Goal: Task Accomplishment & Management: Use online tool/utility

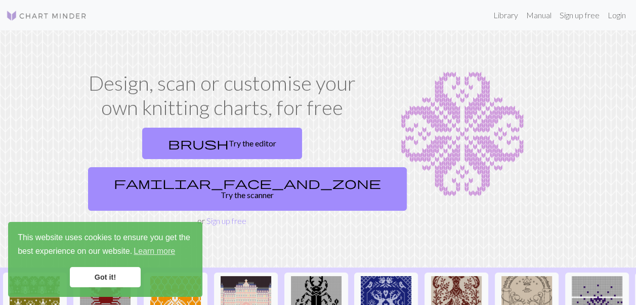
click at [106, 275] on link "Got it!" at bounding box center [105, 277] width 71 height 20
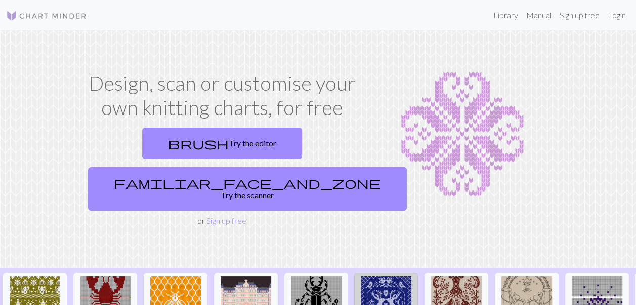
click at [386, 276] on img at bounding box center [386, 301] width 51 height 51
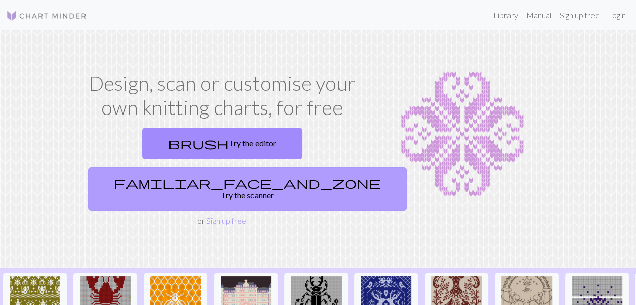
click at [323, 167] on link "familiar_face_and_zone Try the scanner" at bounding box center [247, 189] width 319 height 44
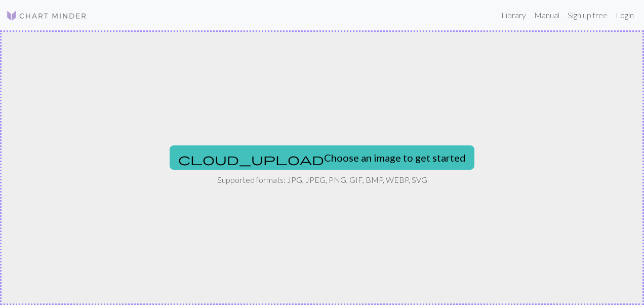
click at [323, 150] on button "cloud_upload Choose an image to get started" at bounding box center [322, 157] width 305 height 24
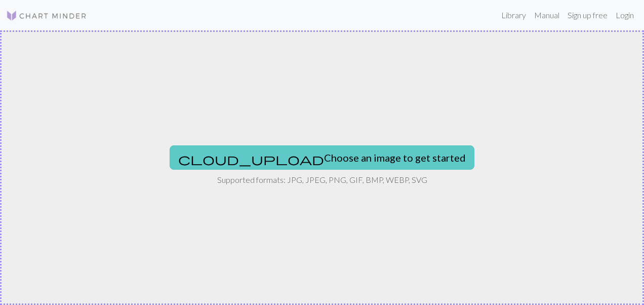
click at [308, 145] on button "cloud_upload Choose an image to get started" at bounding box center [322, 157] width 305 height 24
click at [311, 149] on button "cloud_upload Choose an image to get started" at bounding box center [322, 157] width 305 height 24
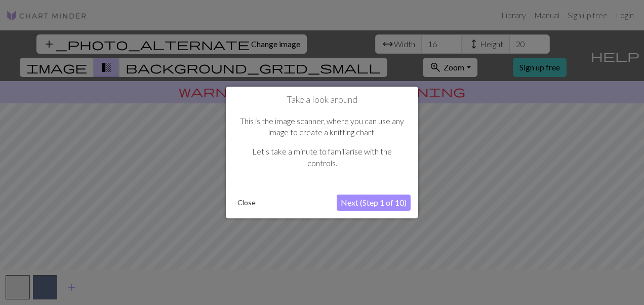
click at [377, 198] on button "Next (Step 1 of 10)" at bounding box center [374, 202] width 74 height 16
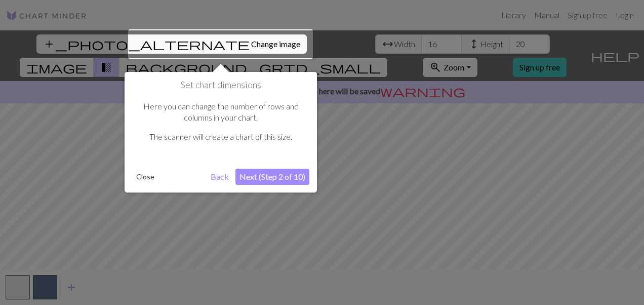
click at [202, 39] on div at bounding box center [220, 43] width 185 height 29
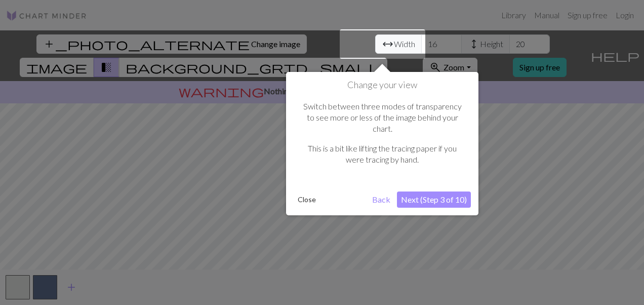
click at [442, 191] on button "Next (Step 3 of 10)" at bounding box center [434, 199] width 74 height 16
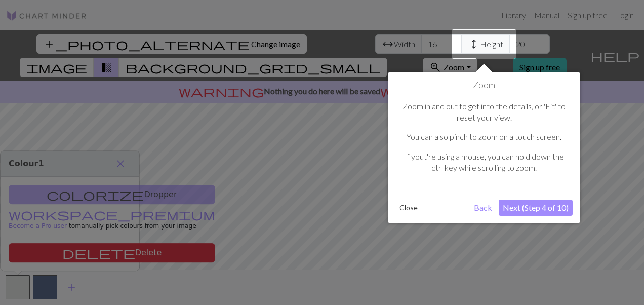
click at [399, 206] on button "Close" at bounding box center [408, 207] width 26 height 15
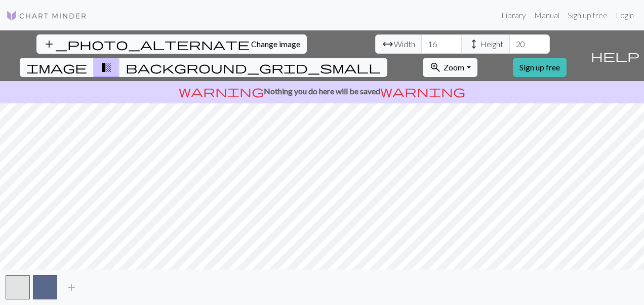
click at [251, 47] on span "Change image" at bounding box center [275, 44] width 49 height 10
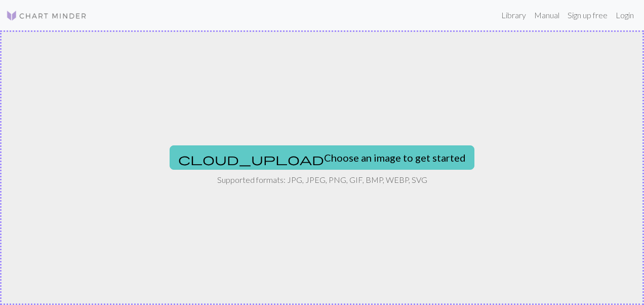
click at [290, 169] on button "cloud_upload Choose an image to get started" at bounding box center [322, 157] width 305 height 24
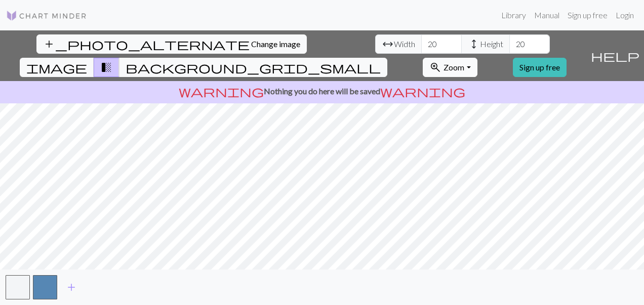
click at [464, 62] on span "Zoom" at bounding box center [454, 67] width 21 height 10
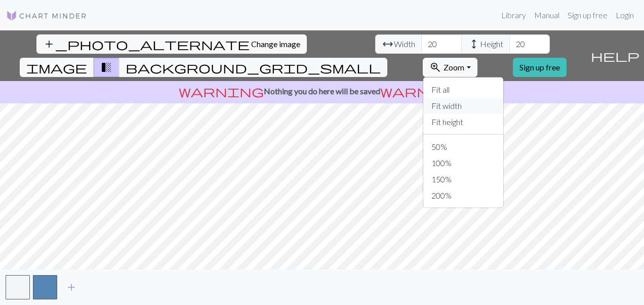
click at [482, 98] on button "Fit width" at bounding box center [463, 106] width 80 height 16
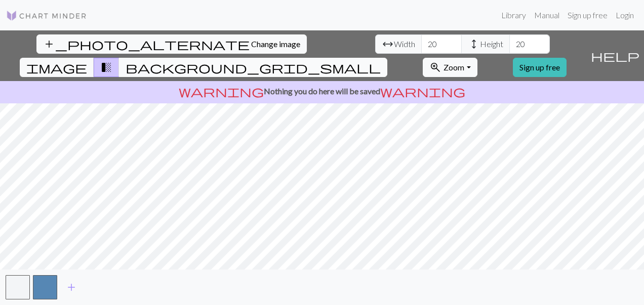
click at [381, 60] on span "background_grid_small" at bounding box center [253, 67] width 255 height 14
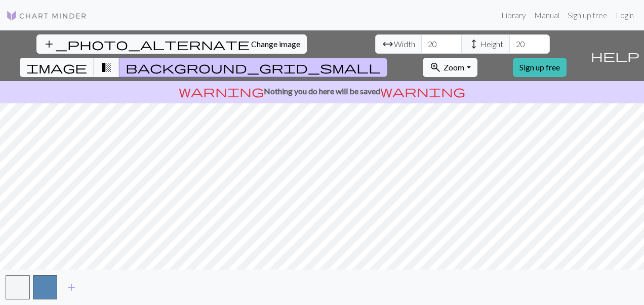
click at [387, 58] on button "background_grid_small" at bounding box center [253, 67] width 268 height 19
click at [112, 60] on span "transition_fade" at bounding box center [106, 67] width 12 height 14
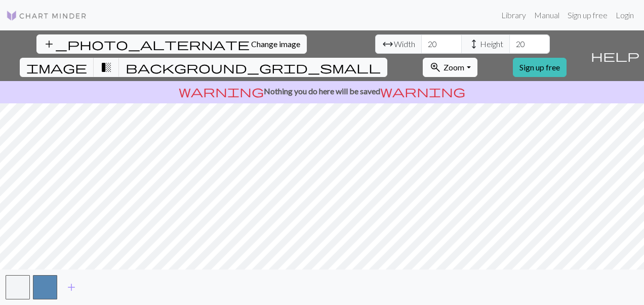
click at [464, 62] on span "Zoom" at bounding box center [454, 67] width 21 height 10
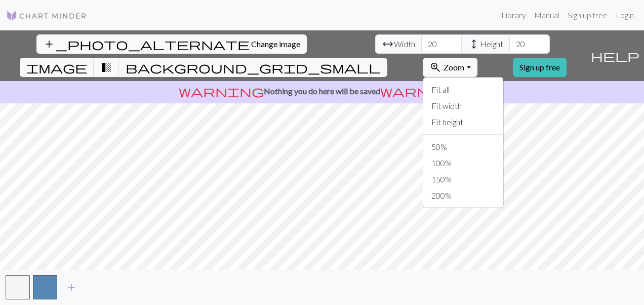
click at [489, 77] on div "Fit all Fit width Fit height 50% 100% 150% 200%" at bounding box center [463, 142] width 81 height 131
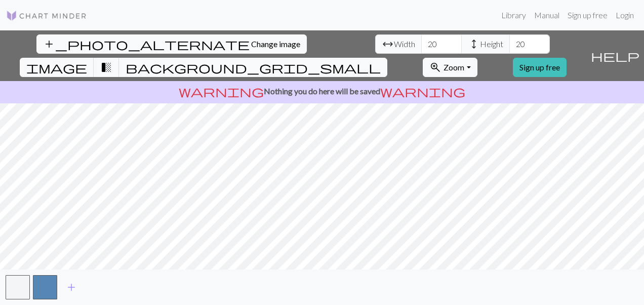
click at [489, 81] on div "warning Nothing you do here will be saved warning" at bounding box center [322, 92] width 644 height 22
click at [464, 62] on span "Zoom" at bounding box center [454, 67] width 21 height 10
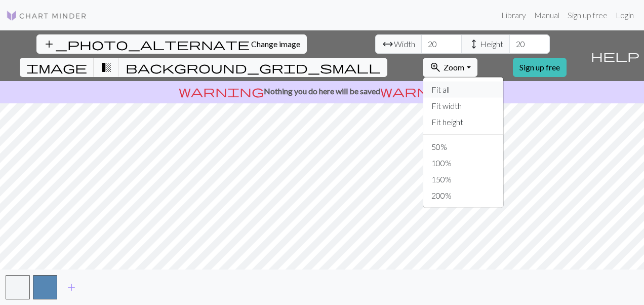
click at [478, 82] on button "Fit all" at bounding box center [463, 90] width 80 height 16
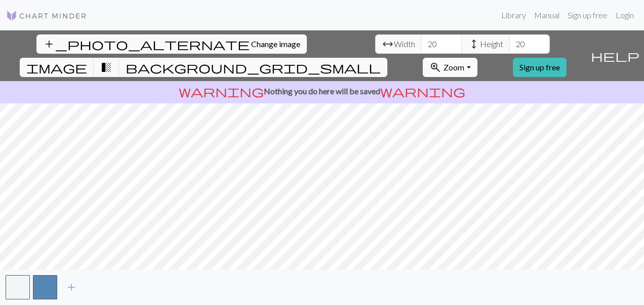
click at [464, 62] on span "Zoom" at bounding box center [454, 67] width 21 height 10
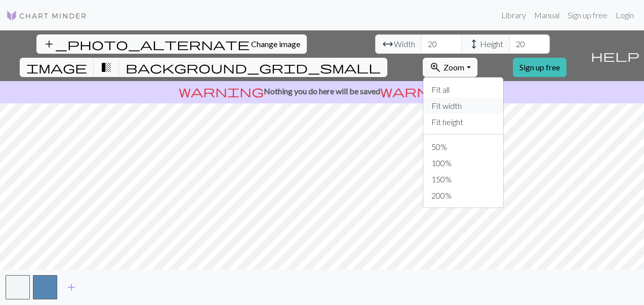
click at [486, 98] on button "Fit width" at bounding box center [463, 106] width 80 height 16
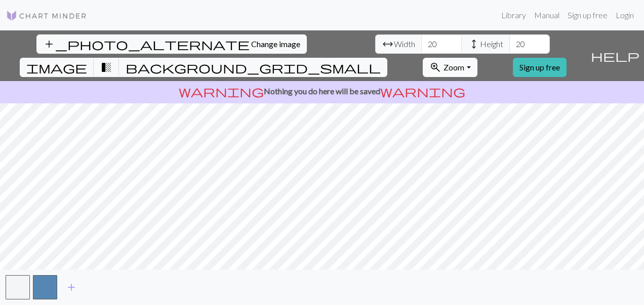
click at [464, 62] on span "Zoom" at bounding box center [454, 67] width 21 height 10
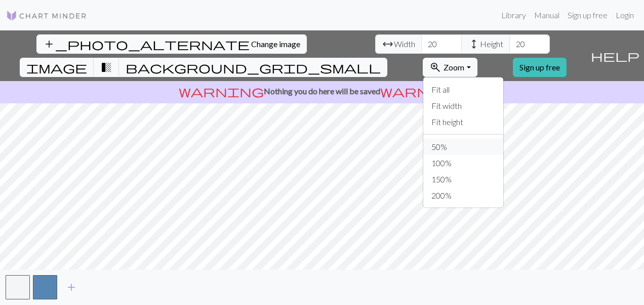
click at [470, 139] on button "50%" at bounding box center [463, 147] width 80 height 16
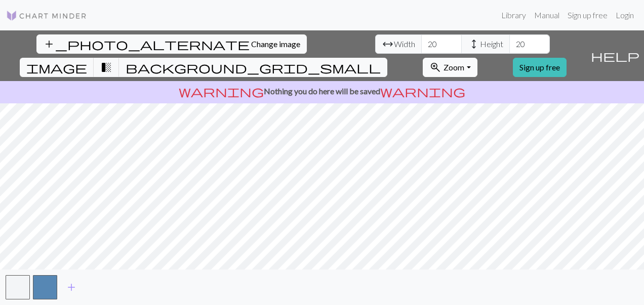
click at [477, 58] on button "zoom_in Zoom Zoom" at bounding box center [450, 67] width 54 height 19
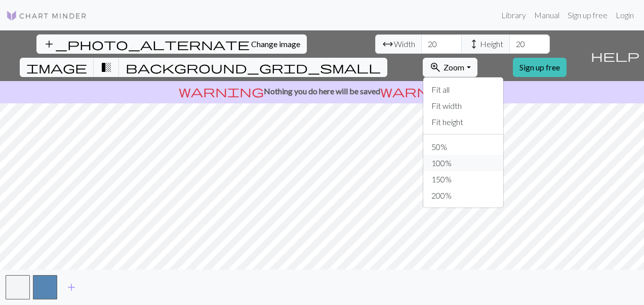
click at [490, 155] on button "100%" at bounding box center [463, 163] width 80 height 16
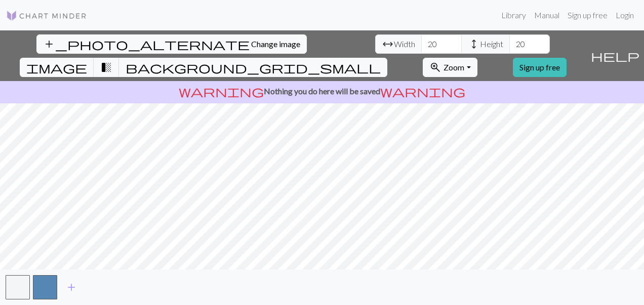
click at [459, 304] on html "This website uses cookies to ensure you get the best experience on our website.…" at bounding box center [322, 152] width 644 height 305
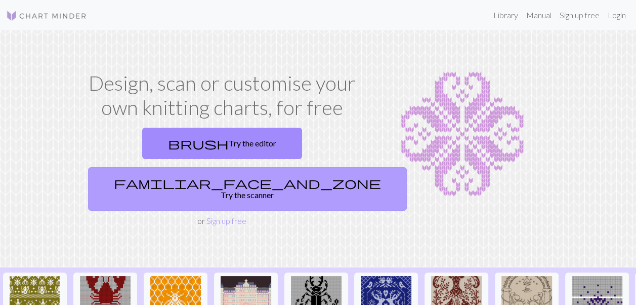
click at [317, 167] on link "familiar_face_and_zone Try the scanner" at bounding box center [247, 189] width 319 height 44
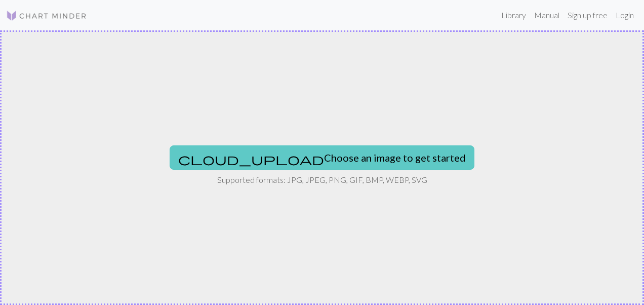
click at [320, 152] on button "cloud_upload Choose an image to get started" at bounding box center [322, 157] width 305 height 24
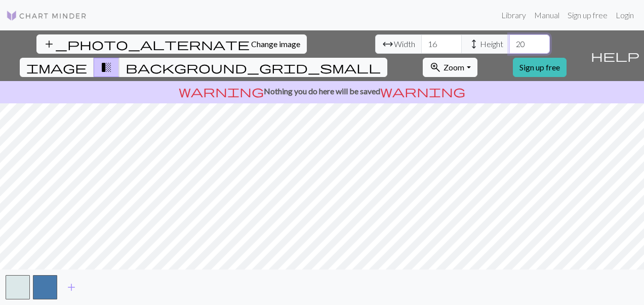
click at [509, 45] on input "20" at bounding box center [529, 43] width 41 height 19
type input "2"
type input "5"
type input "100"
click at [421, 47] on input "16" at bounding box center [441, 43] width 41 height 19
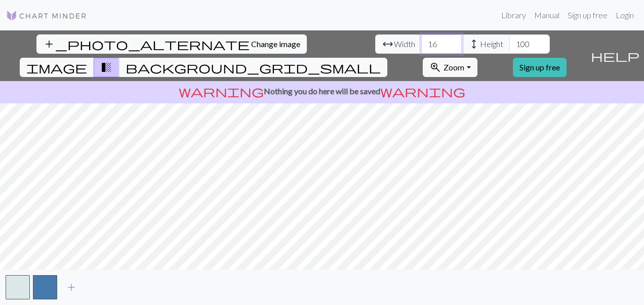
type input "1"
click at [381, 60] on span "background_grid_small" at bounding box center [253, 67] width 255 height 14
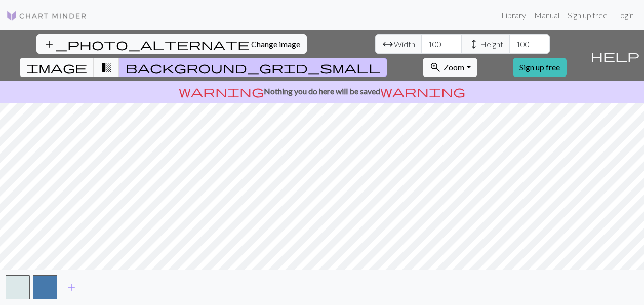
click at [87, 60] on span "image" at bounding box center [56, 67] width 61 height 14
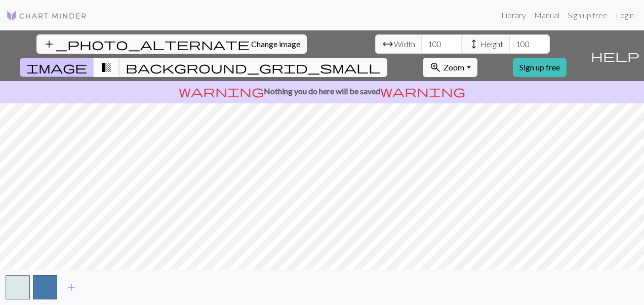
click at [112, 60] on span "transition_fade" at bounding box center [106, 67] width 12 height 14
click at [87, 60] on span "image" at bounding box center [56, 67] width 61 height 14
click at [119, 58] on button "transition_fade" at bounding box center [107, 67] width 26 height 19
click at [351, 54] on div "add_photo_alternate Change image arrow_range Width 100 height Height 100 image …" at bounding box center [293, 55] width 586 height 51
click at [87, 60] on span "image" at bounding box center [56, 67] width 61 height 14
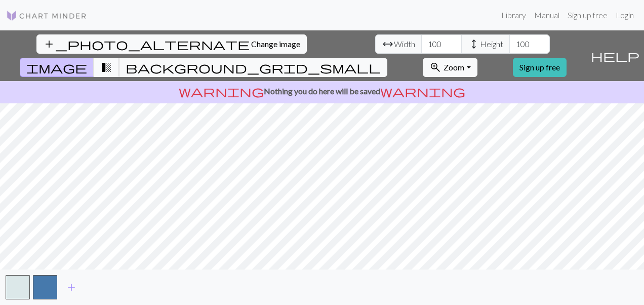
click at [112, 60] on span "transition_fade" at bounding box center [106, 67] width 12 height 14
click at [381, 60] on span "background_grid_small" at bounding box center [253, 67] width 255 height 14
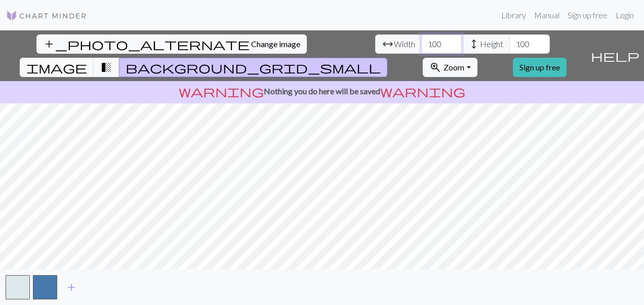
click at [421, 48] on input "100" at bounding box center [441, 43] width 41 height 19
type input "1"
type input "150"
click at [509, 44] on input "100" at bounding box center [529, 43] width 41 height 19
click at [509, 49] on input "150" at bounding box center [529, 43] width 41 height 19
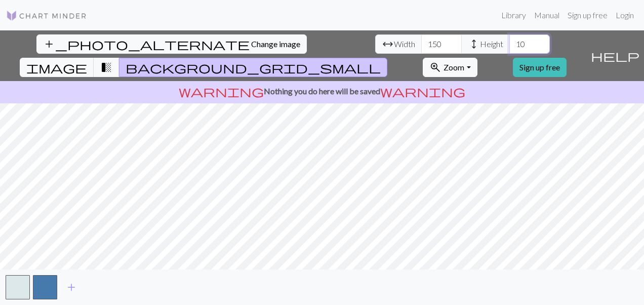
type input "100"
click at [509, 49] on input "100" at bounding box center [529, 43] width 41 height 19
click at [421, 44] on input "150" at bounding box center [441, 43] width 41 height 19
type input "100"
click at [87, 60] on span "image" at bounding box center [56, 67] width 61 height 14
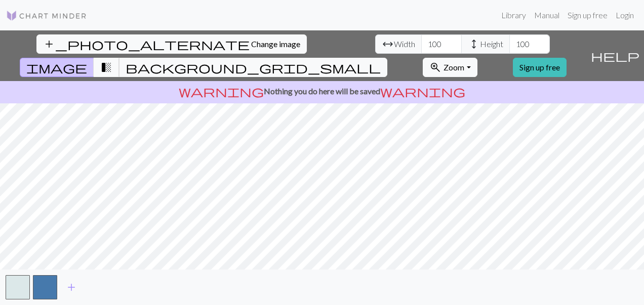
click at [112, 60] on span "transition_fade" at bounding box center [106, 67] width 12 height 14
click at [441, 60] on span "zoom_in" at bounding box center [435, 67] width 12 height 14
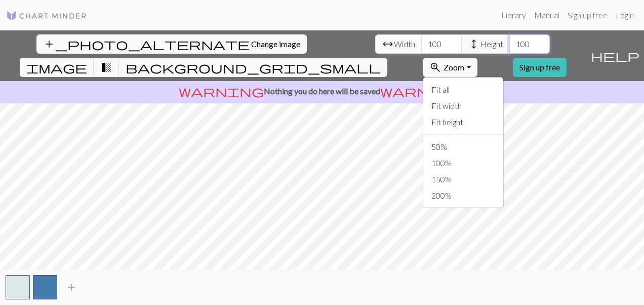
click at [509, 49] on input "100" at bounding box center [529, 43] width 41 height 19
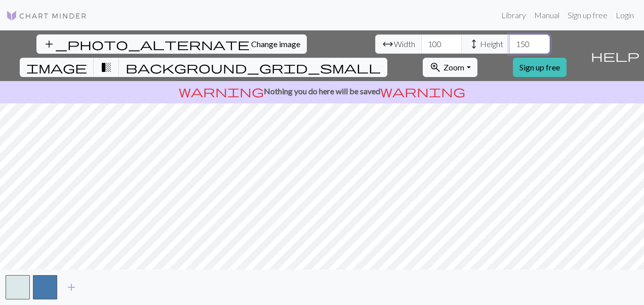
type input "150"
click at [421, 38] on input "101" at bounding box center [441, 43] width 41 height 19
type input "150"
click at [441, 60] on span "zoom_in" at bounding box center [435, 67] width 12 height 14
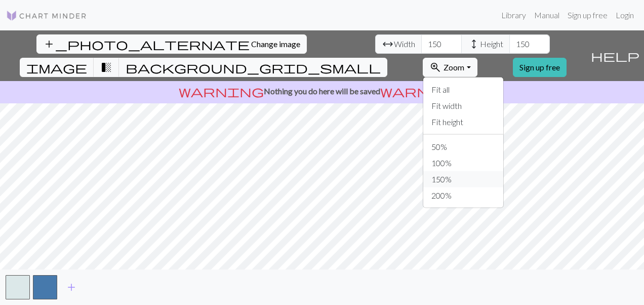
click at [477, 171] on button "150%" at bounding box center [463, 179] width 80 height 16
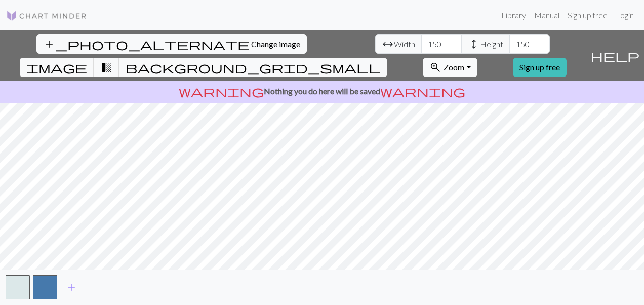
click at [477, 58] on button "zoom_in Zoom Zoom" at bounding box center [450, 67] width 54 height 19
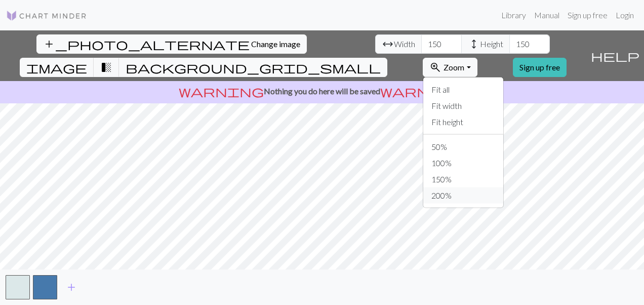
click at [490, 187] on button "200%" at bounding box center [463, 195] width 80 height 16
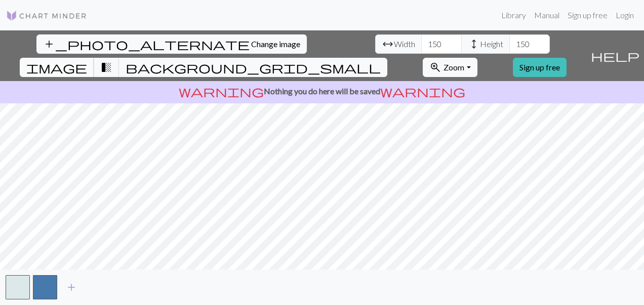
click at [94, 58] on button "image" at bounding box center [57, 67] width 74 height 19
click at [41, 304] on div "add" at bounding box center [322, 286] width 644 height 35
click at [55, 270] on div "add" at bounding box center [322, 286] width 644 height 35
click at [52, 279] on button "button" at bounding box center [45, 287] width 24 height 24
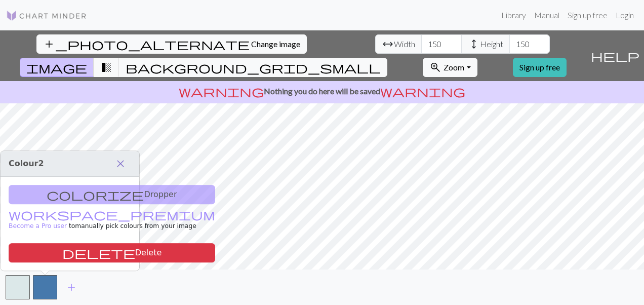
click at [124, 161] on span "close" at bounding box center [120, 163] width 12 height 14
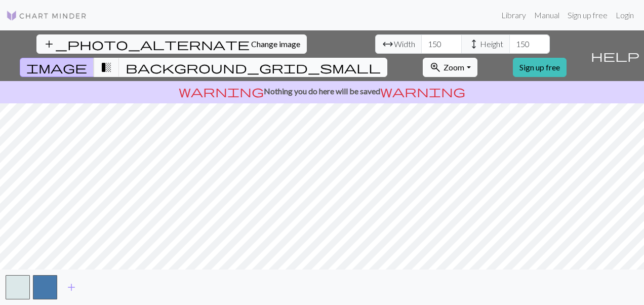
click at [381, 60] on span "background_grid_small" at bounding box center [253, 67] width 255 height 14
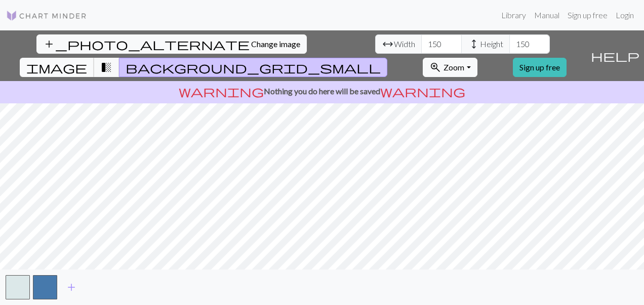
click at [94, 58] on button "image" at bounding box center [57, 67] width 74 height 19
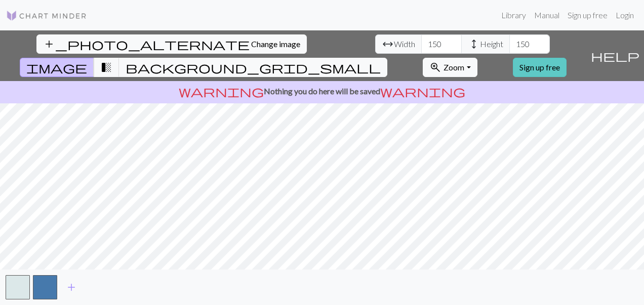
click at [555, 58] on link "Sign up free" at bounding box center [540, 67] width 54 height 19
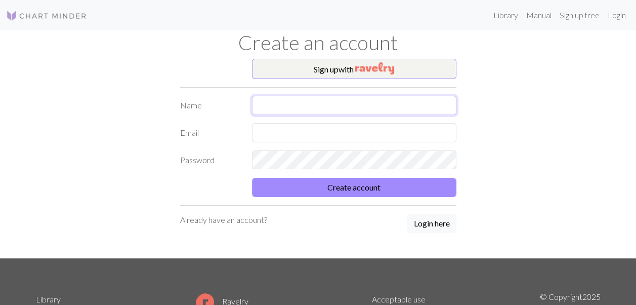
click at [343, 110] on input "text" at bounding box center [354, 105] width 205 height 19
type input "[PERSON_NAME]"
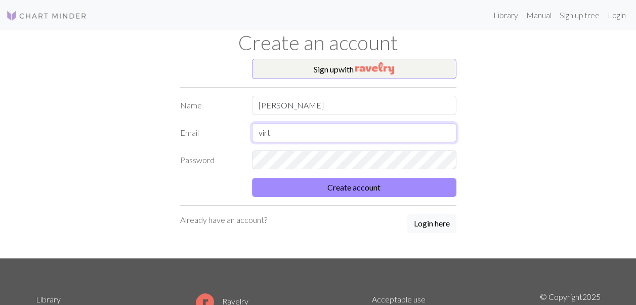
click at [252, 178] on button "Create account" at bounding box center [354, 187] width 205 height 19
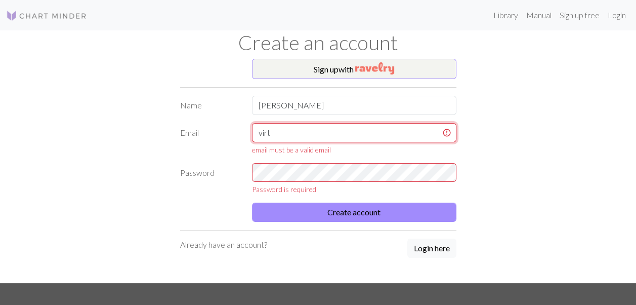
type input "[EMAIL_ADDRESS][DOMAIN_NAME]"
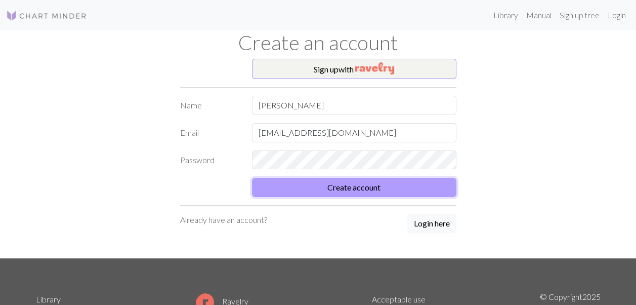
click at [336, 193] on button "Create account" at bounding box center [354, 187] width 205 height 19
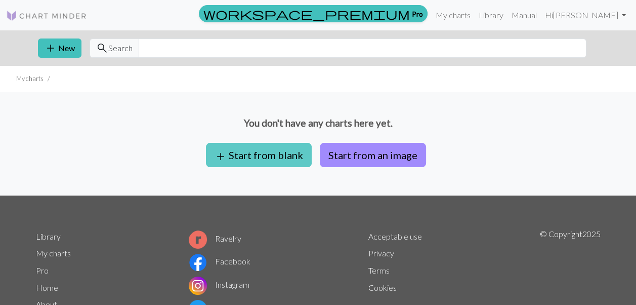
click at [266, 147] on button "add Start from blank" at bounding box center [259, 155] width 106 height 24
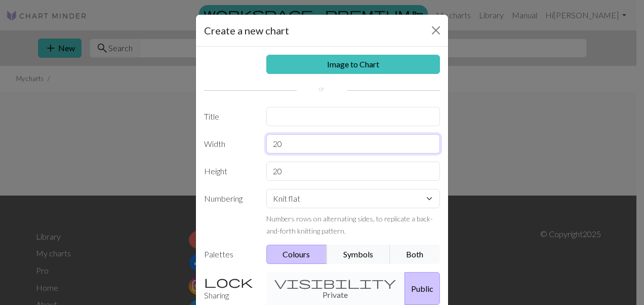
click at [294, 144] on input "20" at bounding box center [353, 143] width 174 height 19
type input "2"
type input "150"
click at [292, 164] on input "20" at bounding box center [353, 171] width 174 height 19
type input "2"
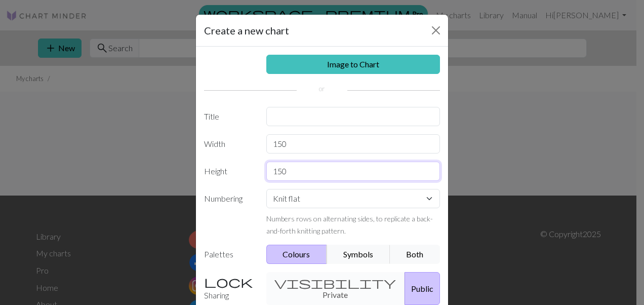
type input "150"
click at [396, 196] on select "Knit flat Knit in the round Lace knitting Cross stitch" at bounding box center [353, 198] width 174 height 19
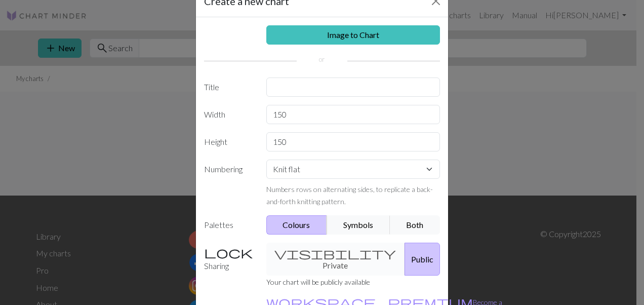
scroll to position [54, 0]
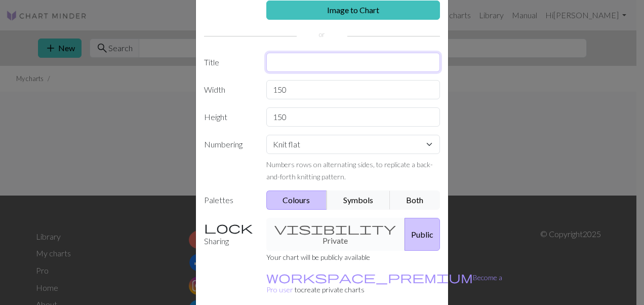
click at [347, 67] on input "text" at bounding box center [353, 62] width 174 height 19
type input "gatito"
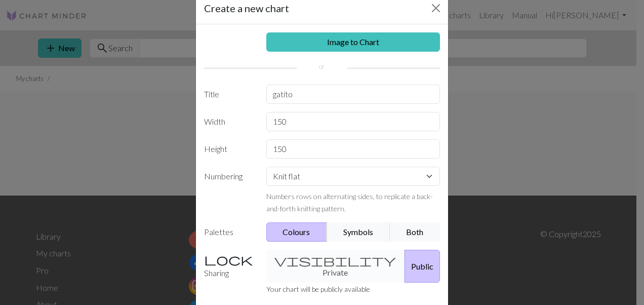
scroll to position [21, 0]
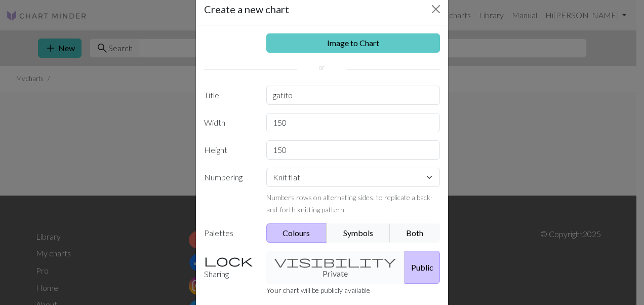
click at [351, 40] on link "Image to Chart" at bounding box center [353, 42] width 174 height 19
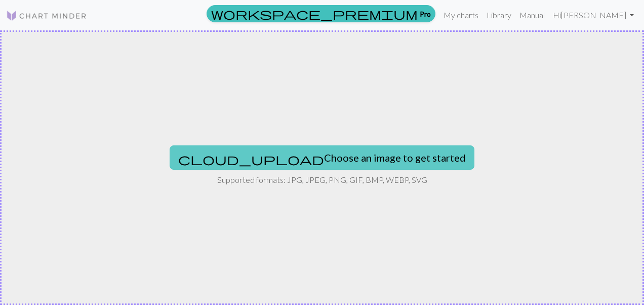
click at [296, 148] on button "cloud_upload Choose an image to get started" at bounding box center [322, 157] width 305 height 24
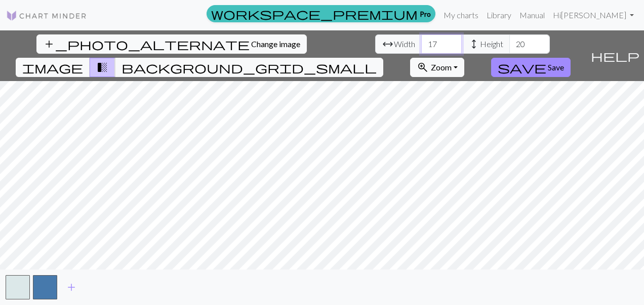
click at [421, 38] on input "17" at bounding box center [441, 43] width 41 height 19
type input "150"
type input "1"
type input "200"
click at [421, 42] on input "150" at bounding box center [441, 43] width 41 height 19
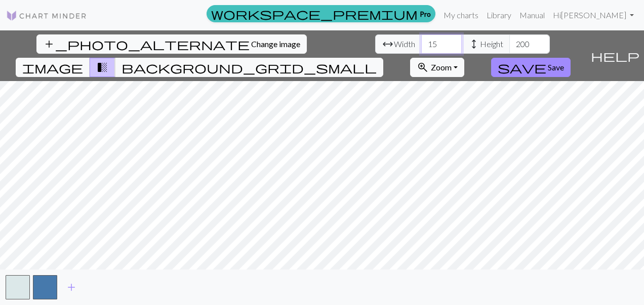
type input "1"
click at [421, 44] on input "200" at bounding box center [441, 43] width 41 height 19
type input "2"
click at [421, 44] on input "number" at bounding box center [441, 43] width 41 height 19
type input "150"
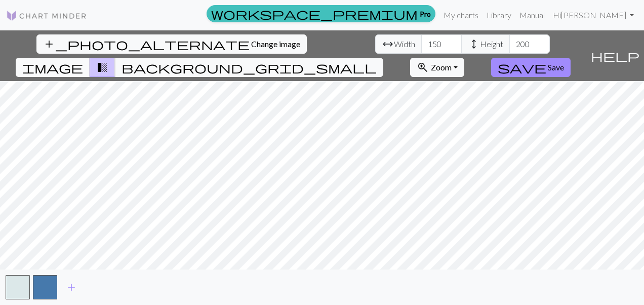
click at [83, 60] on span "image" at bounding box center [52, 67] width 61 height 14
click at [509, 44] on input "200" at bounding box center [529, 43] width 41 height 19
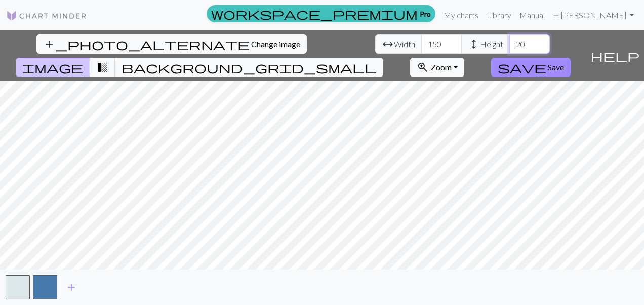
type input "2"
type input "150"
click at [108, 60] on span "transition_fade" at bounding box center [102, 67] width 12 height 14
click at [90, 58] on button "image" at bounding box center [53, 67] width 74 height 19
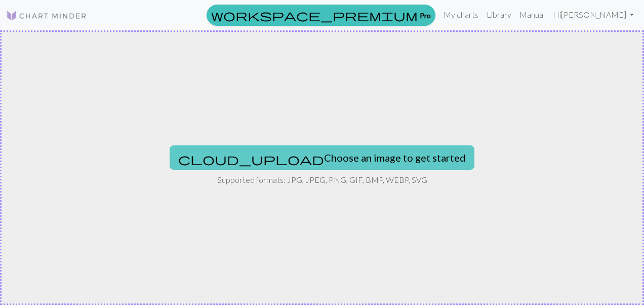
click at [310, 148] on button "cloud_upload Choose an image to get started" at bounding box center [322, 157] width 305 height 24
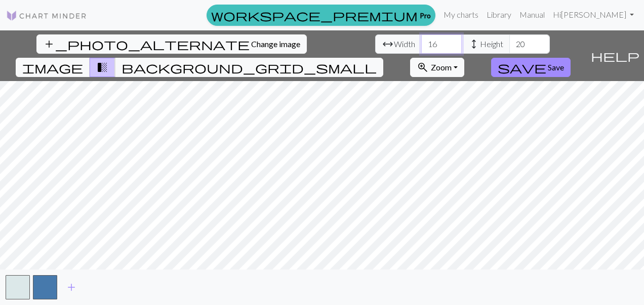
click at [421, 40] on input "16" at bounding box center [441, 43] width 41 height 19
type input "1"
type input "150"
click at [509, 44] on input "20" at bounding box center [529, 43] width 41 height 19
type input "2"
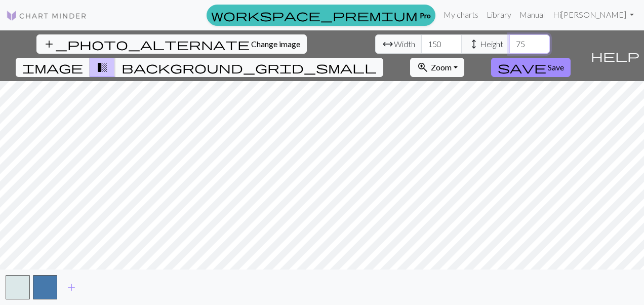
type input "7"
type input "9"
type input "1"
type input "100"
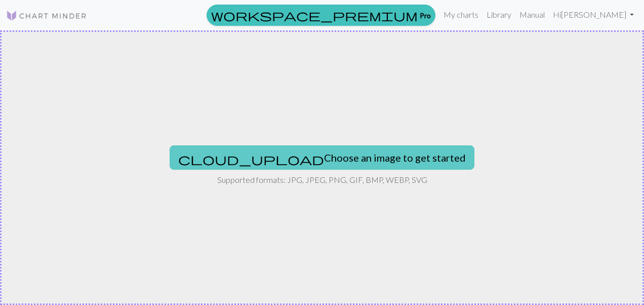
click at [278, 153] on button "cloud_upload Choose an image to get started" at bounding box center [322, 157] width 305 height 24
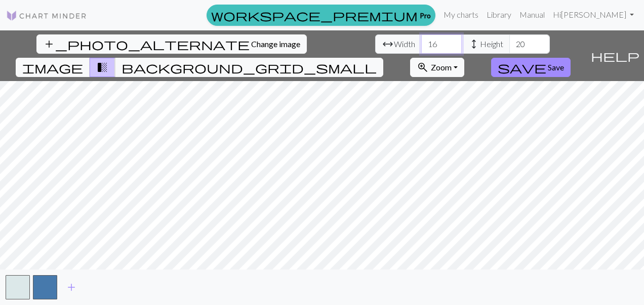
click at [421, 41] on input "16" at bounding box center [441, 43] width 41 height 19
type input "1"
type input "200"
click at [509, 44] on input "20" at bounding box center [529, 43] width 41 height 19
click at [377, 60] on span "background_grid_small" at bounding box center [249, 67] width 255 height 14
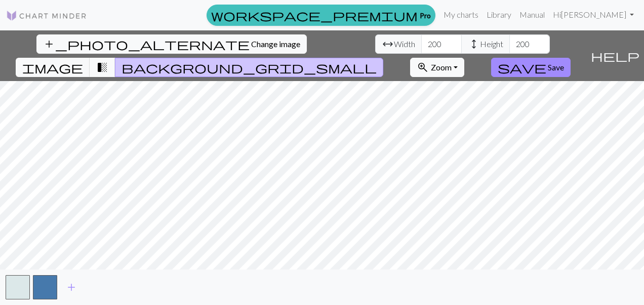
click at [108, 60] on span "transition_fade" at bounding box center [102, 67] width 12 height 14
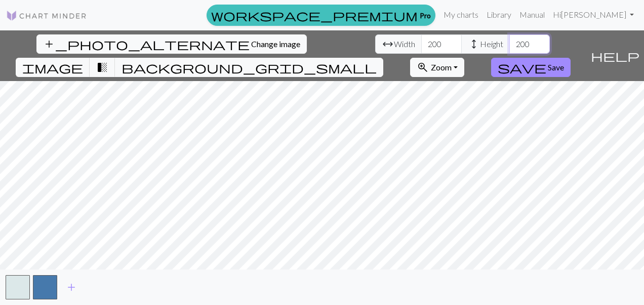
click at [509, 43] on input "200" at bounding box center [529, 43] width 41 height 19
type input "2"
type input "150"
click at [421, 46] on input "200" at bounding box center [441, 43] width 41 height 19
type input "2"
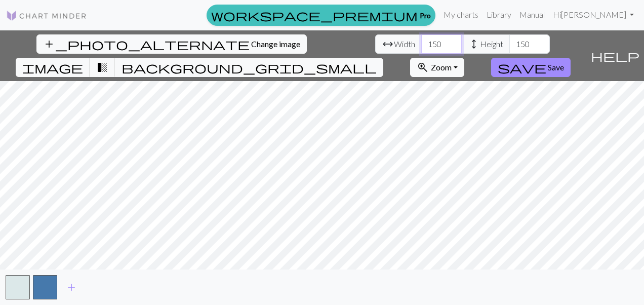
type input "150"
click at [418, 270] on div "add_photo_alternate Change image arrow_range Width 150 height Height 150 image …" at bounding box center [322, 167] width 644 height 274
click at [59, 276] on div "add" at bounding box center [322, 286] width 644 height 35
click at [54, 280] on button "button" at bounding box center [45, 287] width 24 height 24
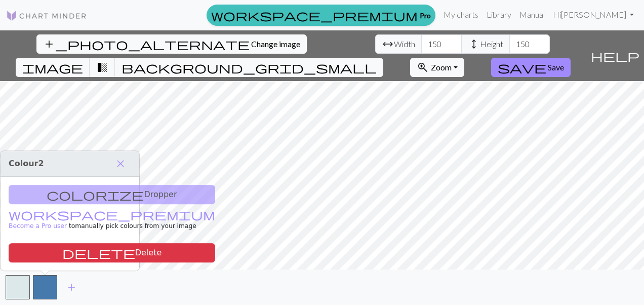
click at [73, 197] on div "colorize Dropper workspace_premium Become a Pro user to manually pick colours f…" at bounding box center [70, 224] width 139 height 94
click at [128, 159] on button "close" at bounding box center [120, 163] width 21 height 17
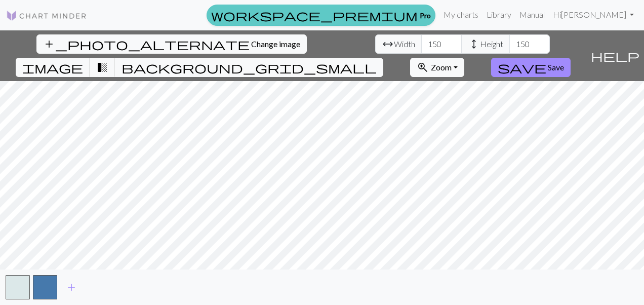
click at [418, 18] on span "workspace_premium" at bounding box center [314, 15] width 207 height 14
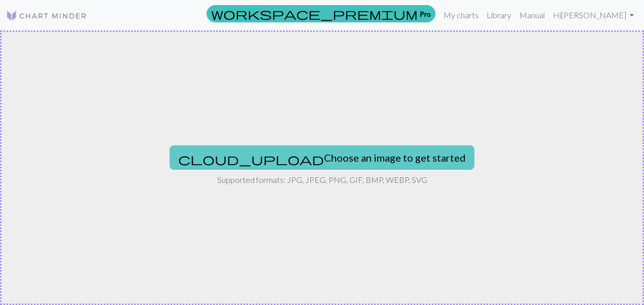
click at [275, 155] on button "cloud_upload Choose an image to get started" at bounding box center [322, 157] width 305 height 24
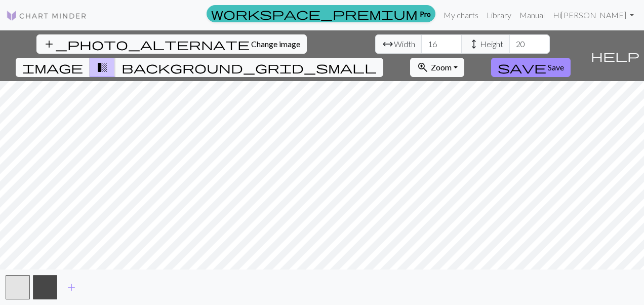
click at [318, 52] on div "add_photo_alternate Change image arrow_range Width 16 height Height 20 image tr…" at bounding box center [322, 167] width 644 height 274
click at [322, 284] on div "add_photo_alternate Change image arrow_range Width 16 height Height 20 image tr…" at bounding box center [322, 167] width 644 height 274
click at [509, 51] on input "20" at bounding box center [529, 43] width 41 height 19
type input "2"
type input "150"
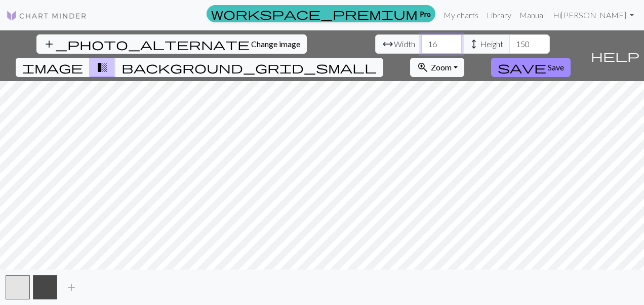
click at [421, 42] on input "16" at bounding box center [441, 43] width 41 height 19
type input "1"
click at [83, 60] on span "image" at bounding box center [52, 67] width 61 height 14
click at [377, 60] on span "background_grid_small" at bounding box center [249, 67] width 255 height 14
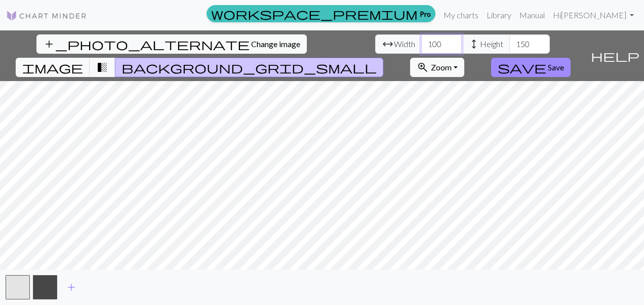
click at [421, 44] on input "100" at bounding box center [441, 43] width 41 height 19
type input "100"
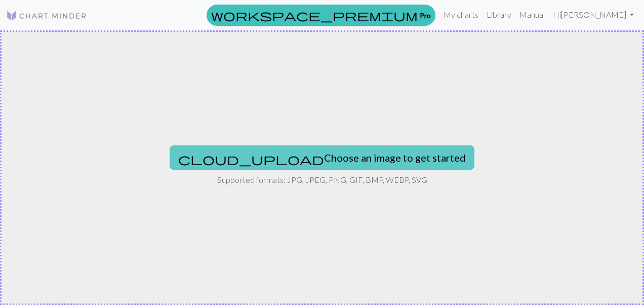
click at [319, 162] on button "cloud_upload Choose an image to get started" at bounding box center [322, 157] width 305 height 24
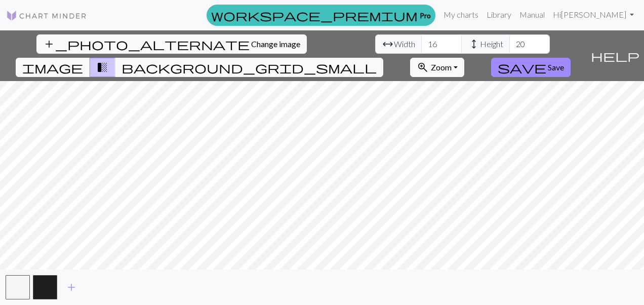
click at [321, 51] on div "add_photo_alternate Change image arrow_range Width 16 height Height 20 image tr…" at bounding box center [322, 167] width 644 height 274
click at [322, 274] on div "add_photo_alternate Change image arrow_range Width 16 height Height 20 image tr…" at bounding box center [322, 167] width 644 height 274
click at [324, 294] on div "add_photo_alternate Change image arrow_range Width 16 height Height 20 image tr…" at bounding box center [322, 167] width 644 height 274
click at [509, 39] on input "20" at bounding box center [529, 43] width 41 height 19
type input "2"
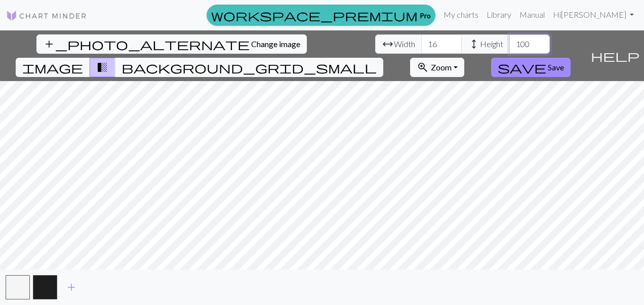
type input "100"
click at [421, 45] on input "16" at bounding box center [441, 43] width 41 height 19
type input "1"
type input "150"
click at [509, 44] on input "100" at bounding box center [529, 43] width 41 height 19
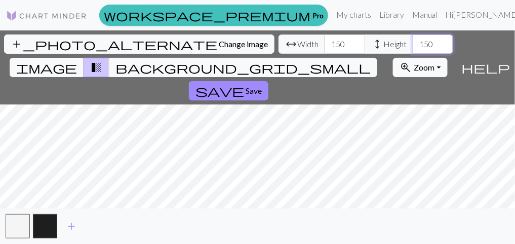
type input "150"
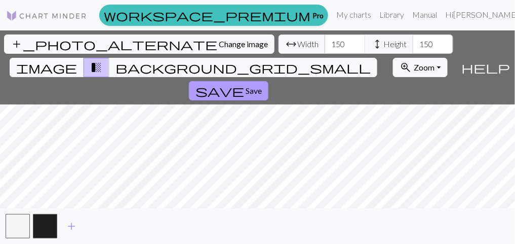
click at [474, 47] on div "add_photo_alternate Change image arrow_range Width 150 height Height 150 image …" at bounding box center [257, 136] width 515 height 213
click at [268, 81] on button "save Save" at bounding box center [228, 90] width 79 height 19
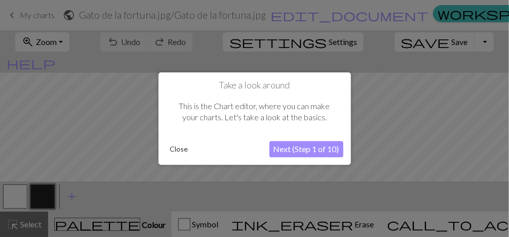
click at [178, 151] on button "Close" at bounding box center [179, 149] width 26 height 15
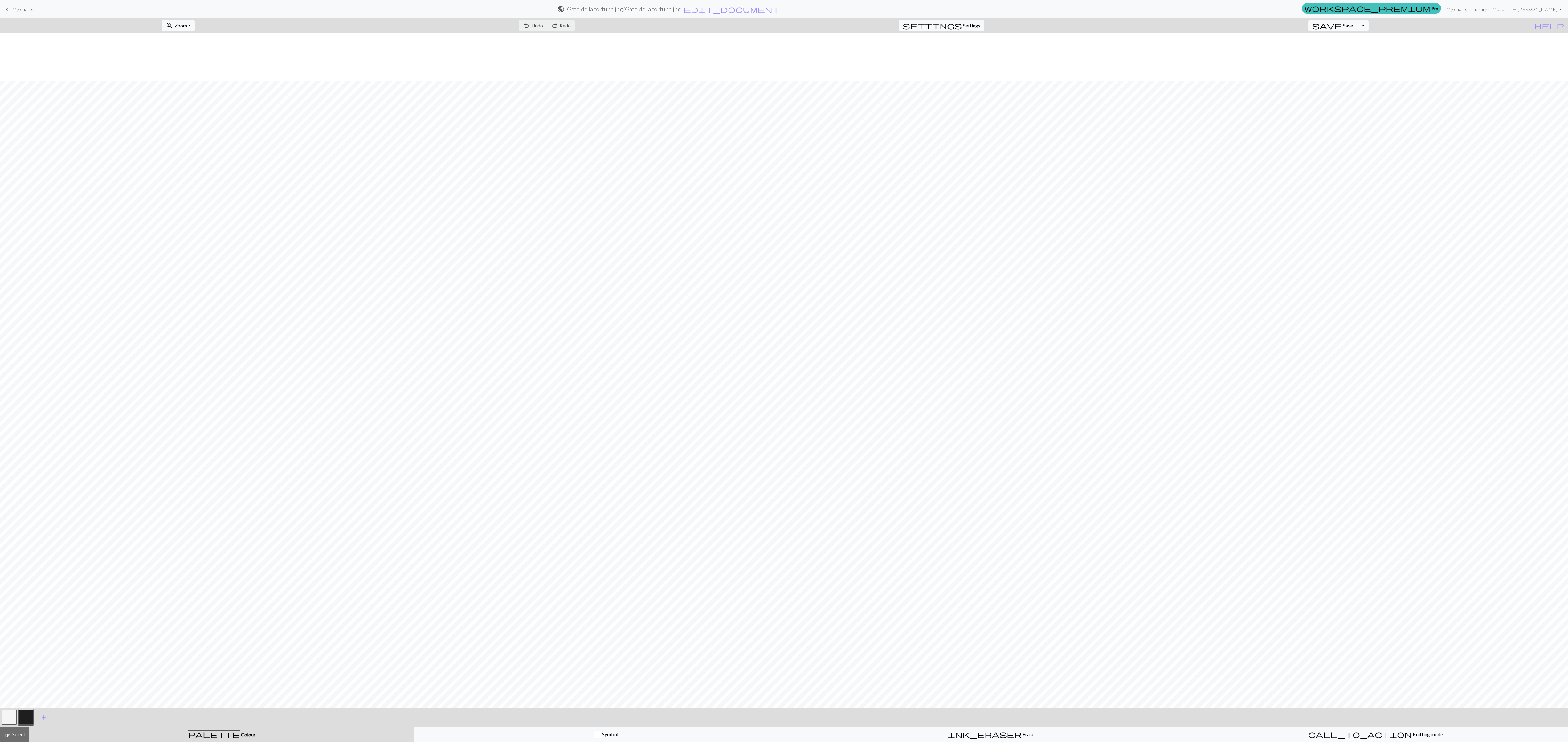
scroll to position [354, 0]
click at [391, 185] on span "Erase" at bounding box center [1027, 734] width 13 height 6
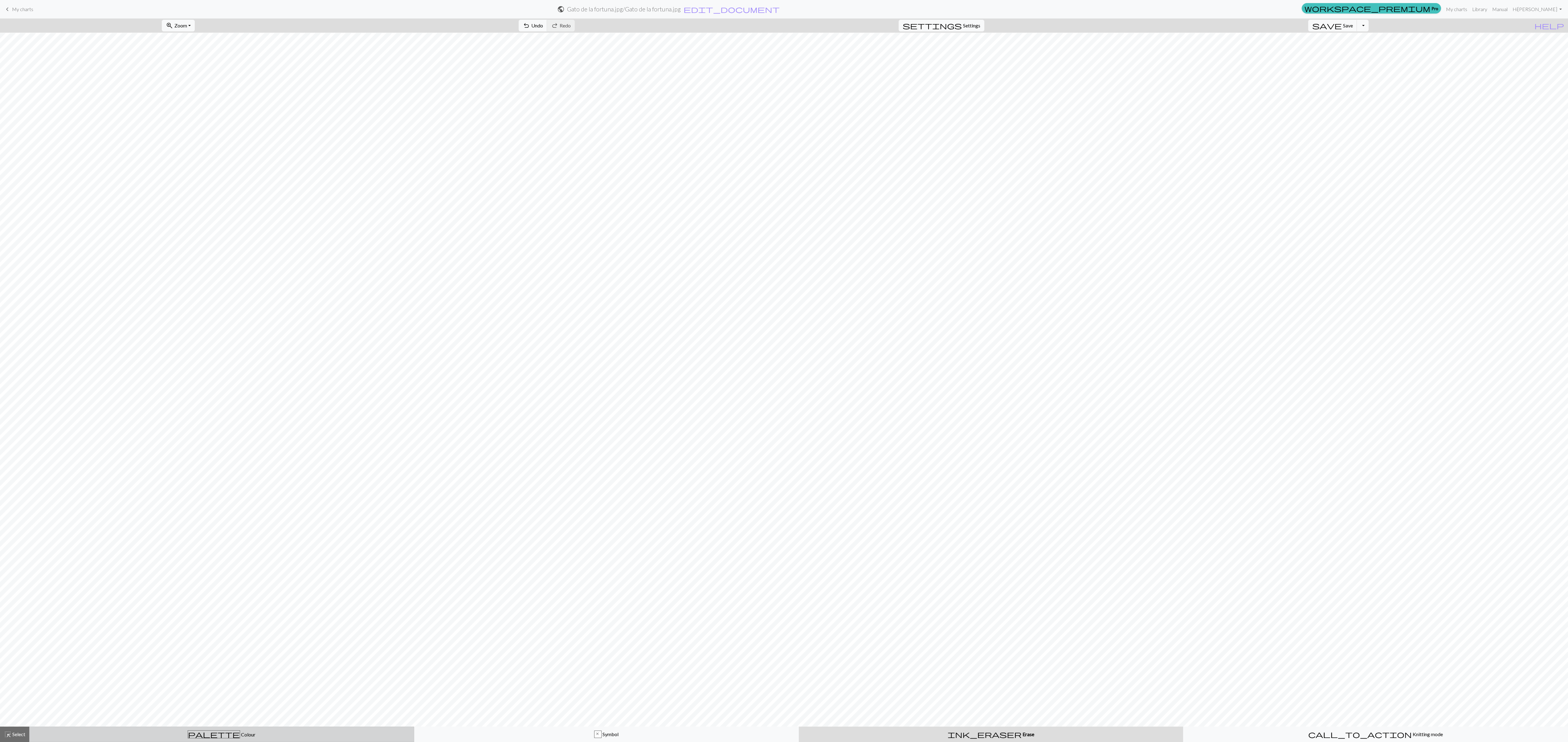
click at [281, 185] on div "palette Colour Colour" at bounding box center [222, 734] width 377 height 8
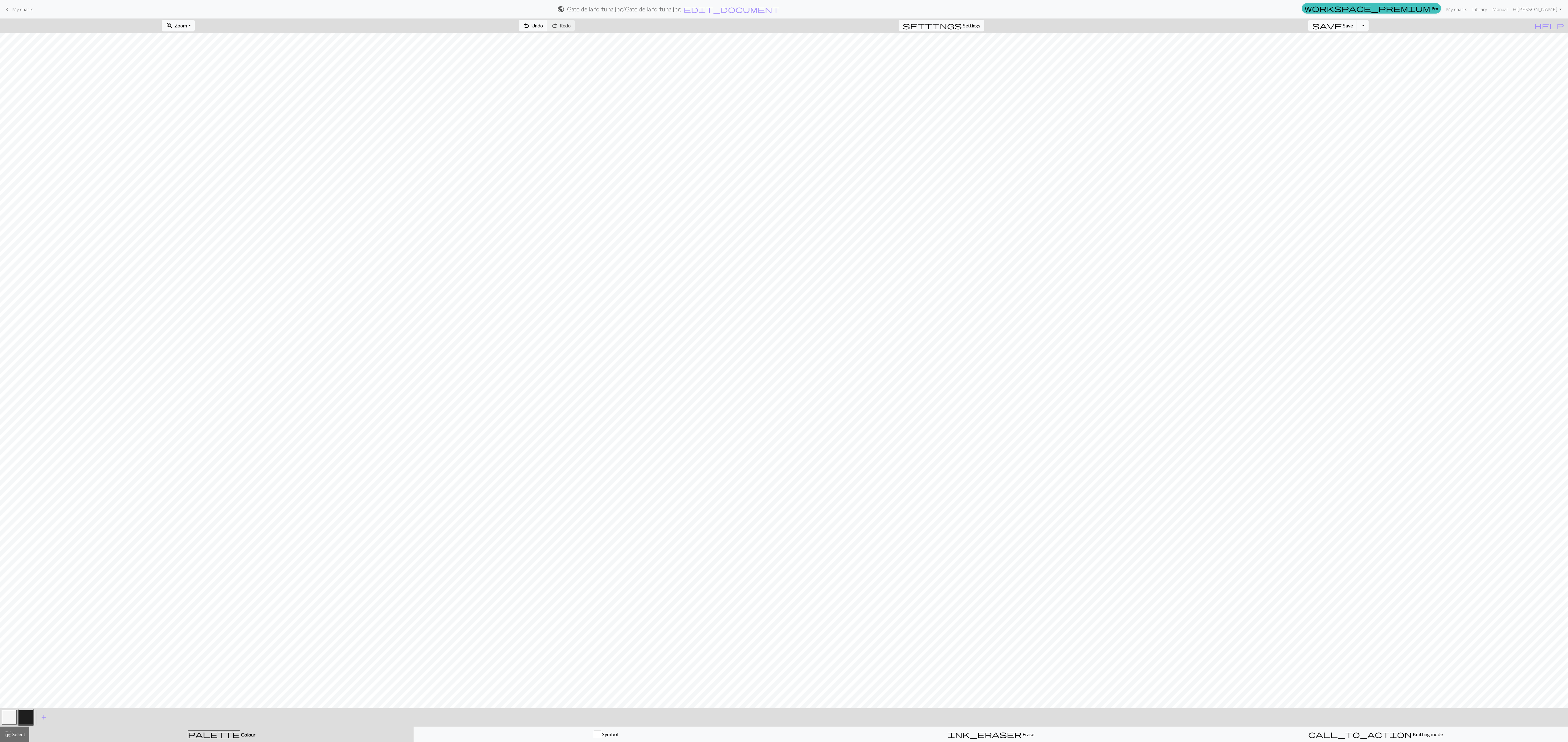
click at [30, 185] on button "button" at bounding box center [26, 717] width 15 height 15
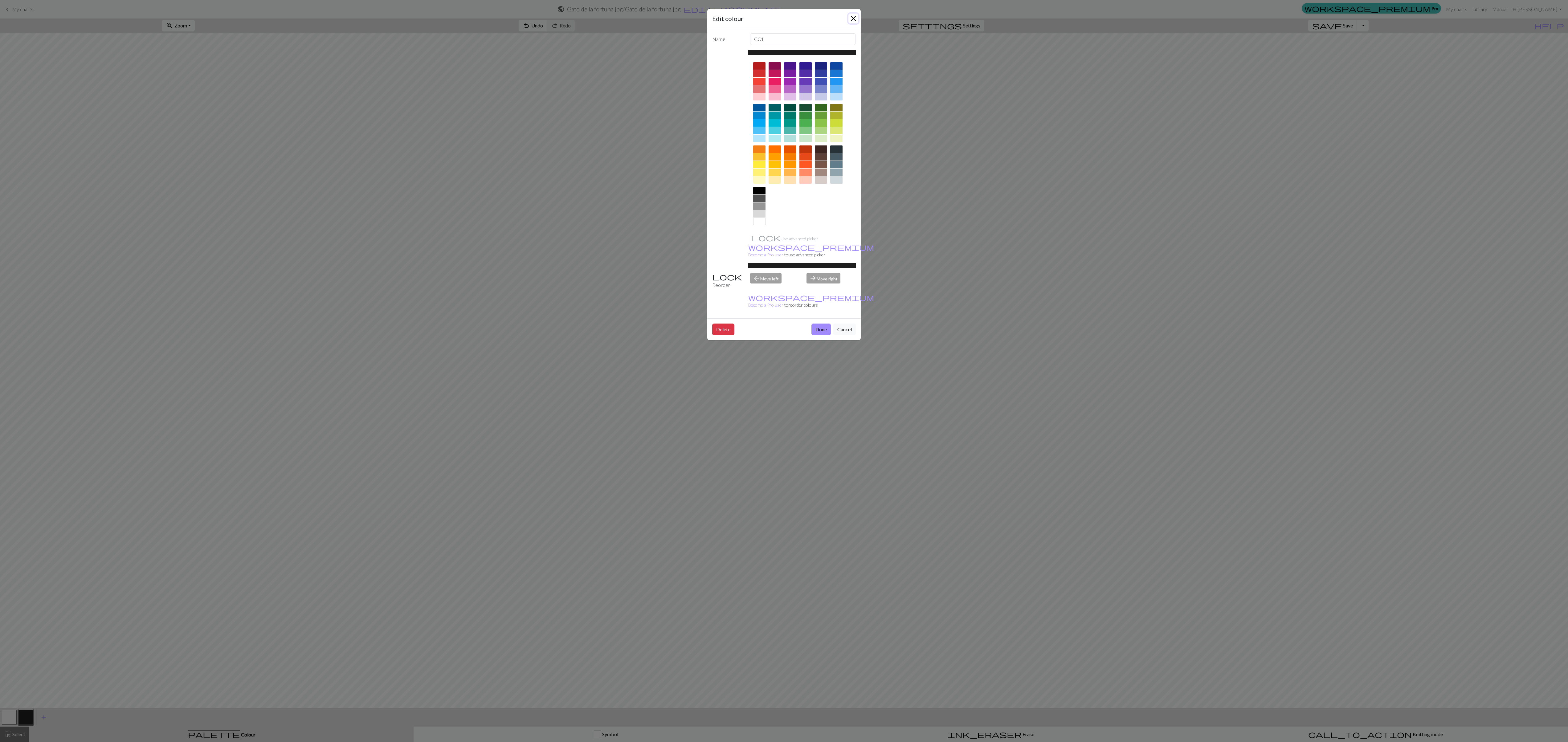
click at [391, 19] on button "Close" at bounding box center [853, 18] width 10 height 10
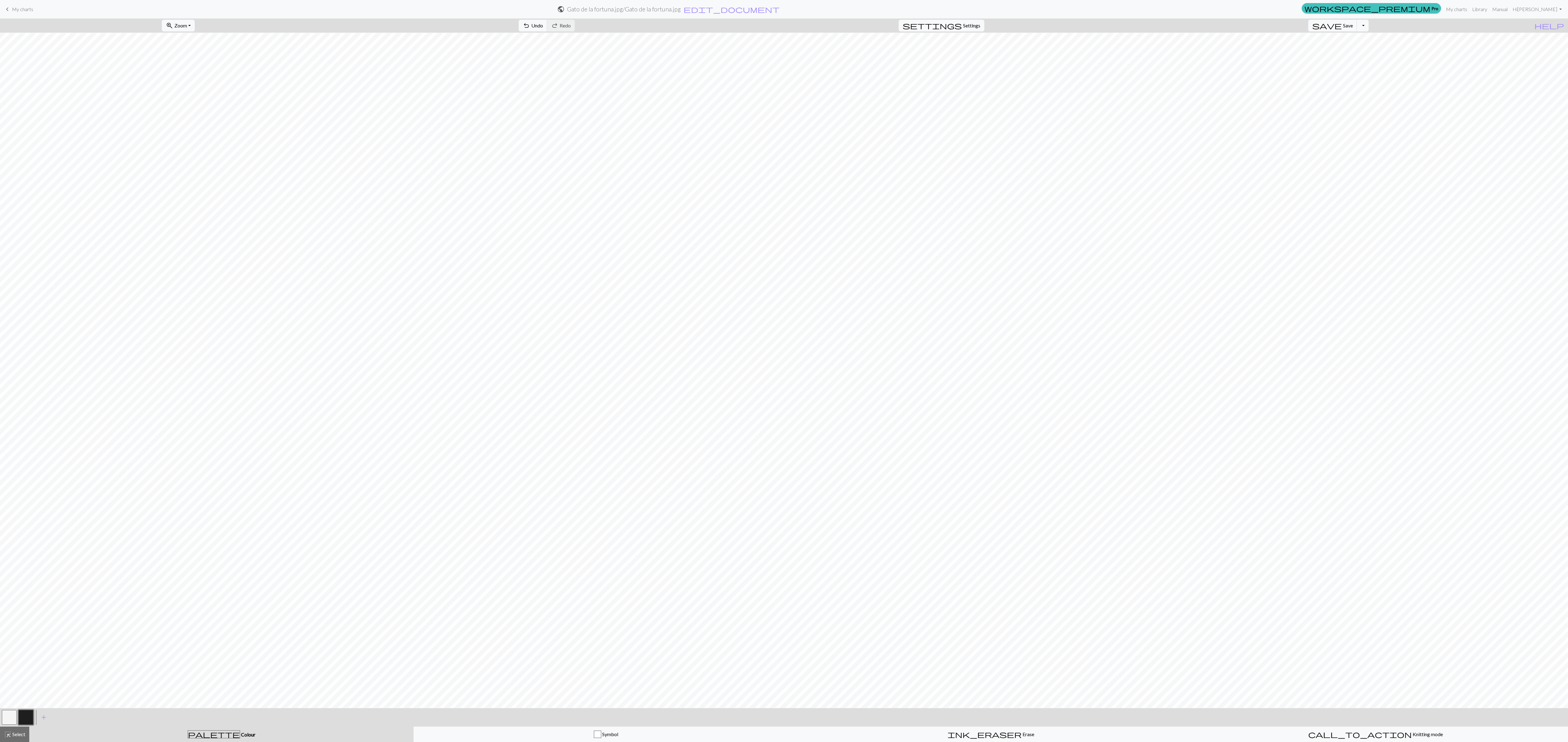
click at [391, 185] on div "< > add Add a colour" at bounding box center [784, 717] width 1568 height 18
click at [391, 185] on div "ink_eraser Erase Erase" at bounding box center [990, 734] width 377 height 7
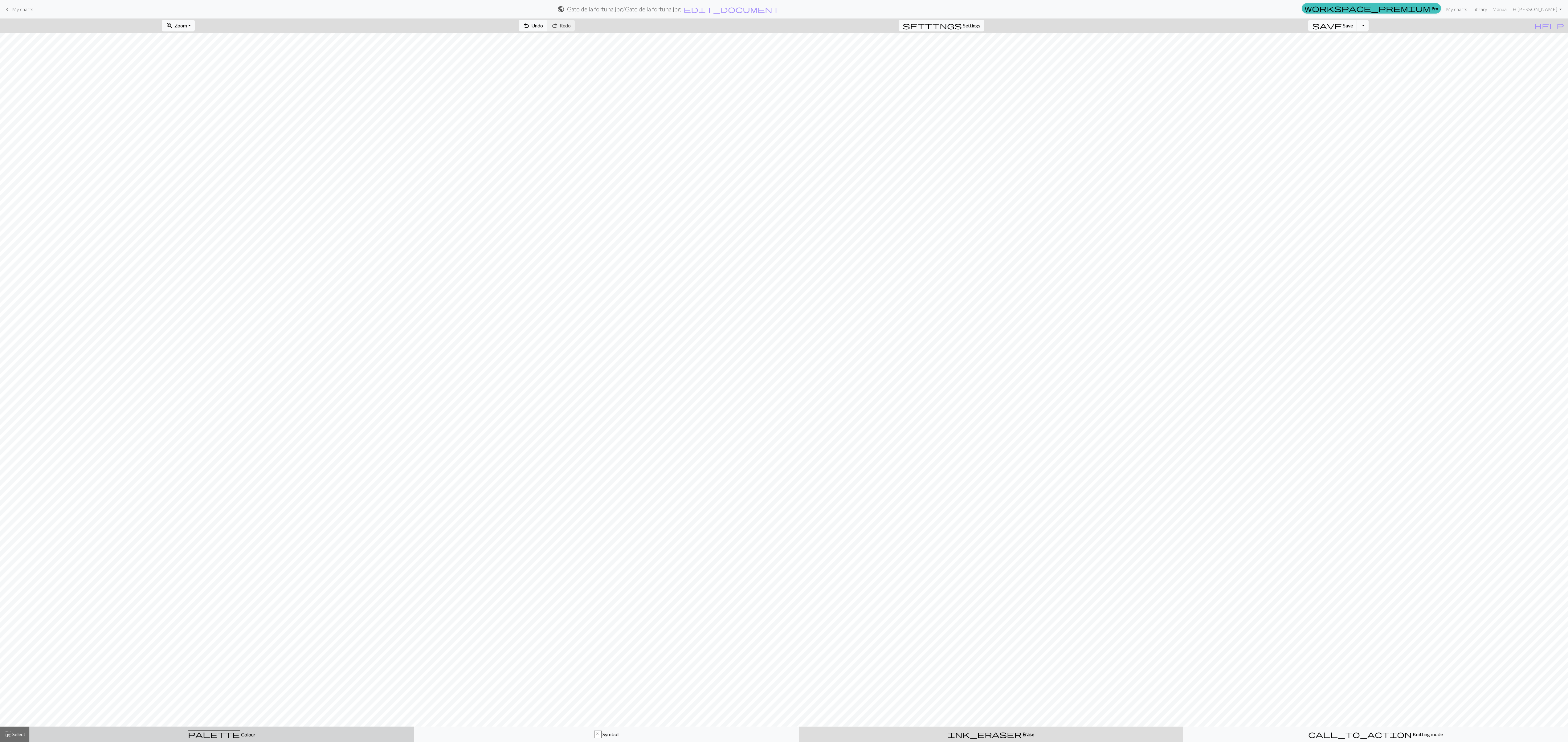
click at [314, 185] on div "palette Colour Colour" at bounding box center [222, 734] width 377 height 8
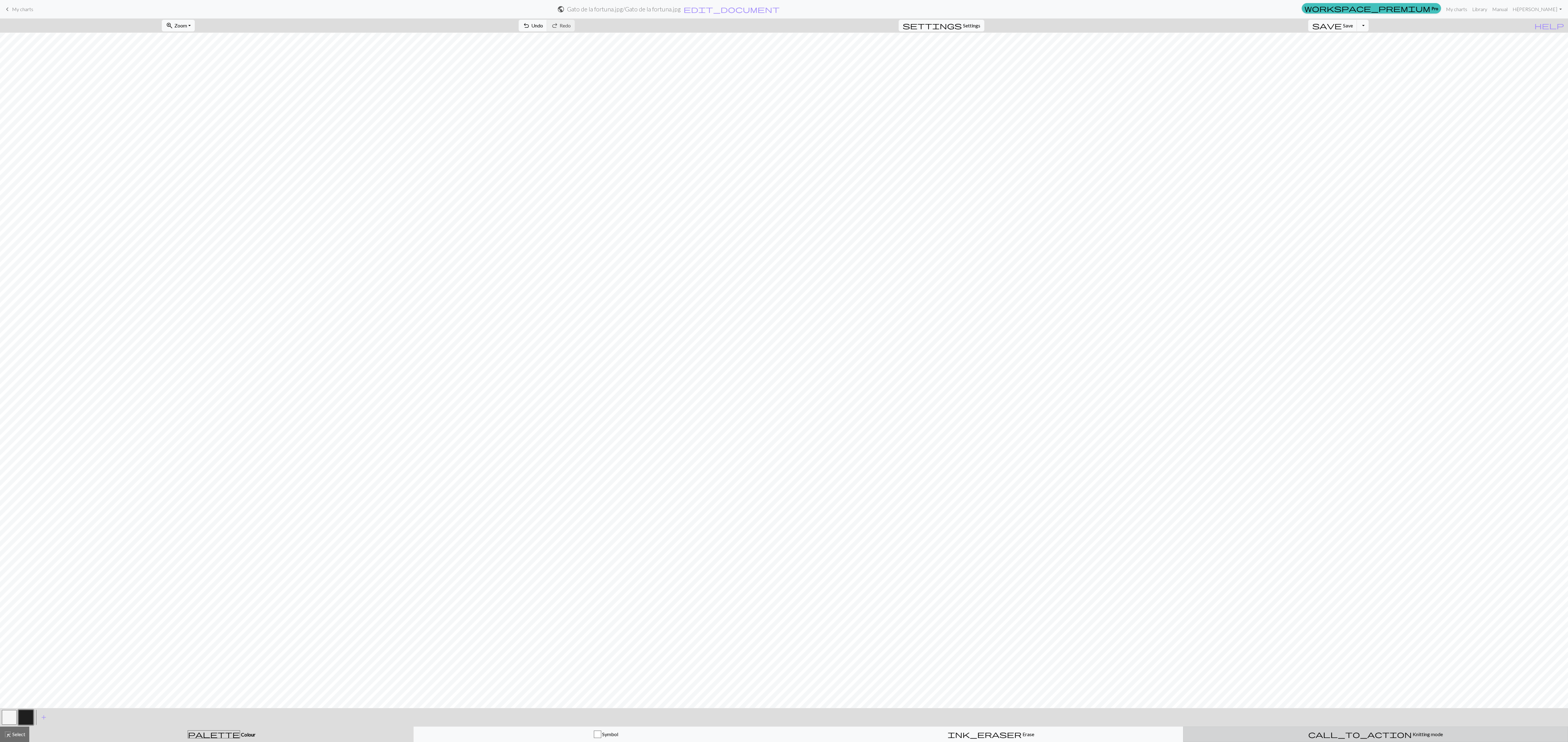
click at [391, 185] on button "call_to_action Knitting mode Knitting mode" at bounding box center [1376, 734] width 385 height 15
click at [195, 185] on button "arrow_downward Previous Row" at bounding box center [205, 717] width 44 height 12
click at [220, 185] on button "arrow_downward Previous Row" at bounding box center [205, 717] width 44 height 12
click at [222, 185] on button "arrow_downward Previous Row" at bounding box center [205, 717] width 44 height 12
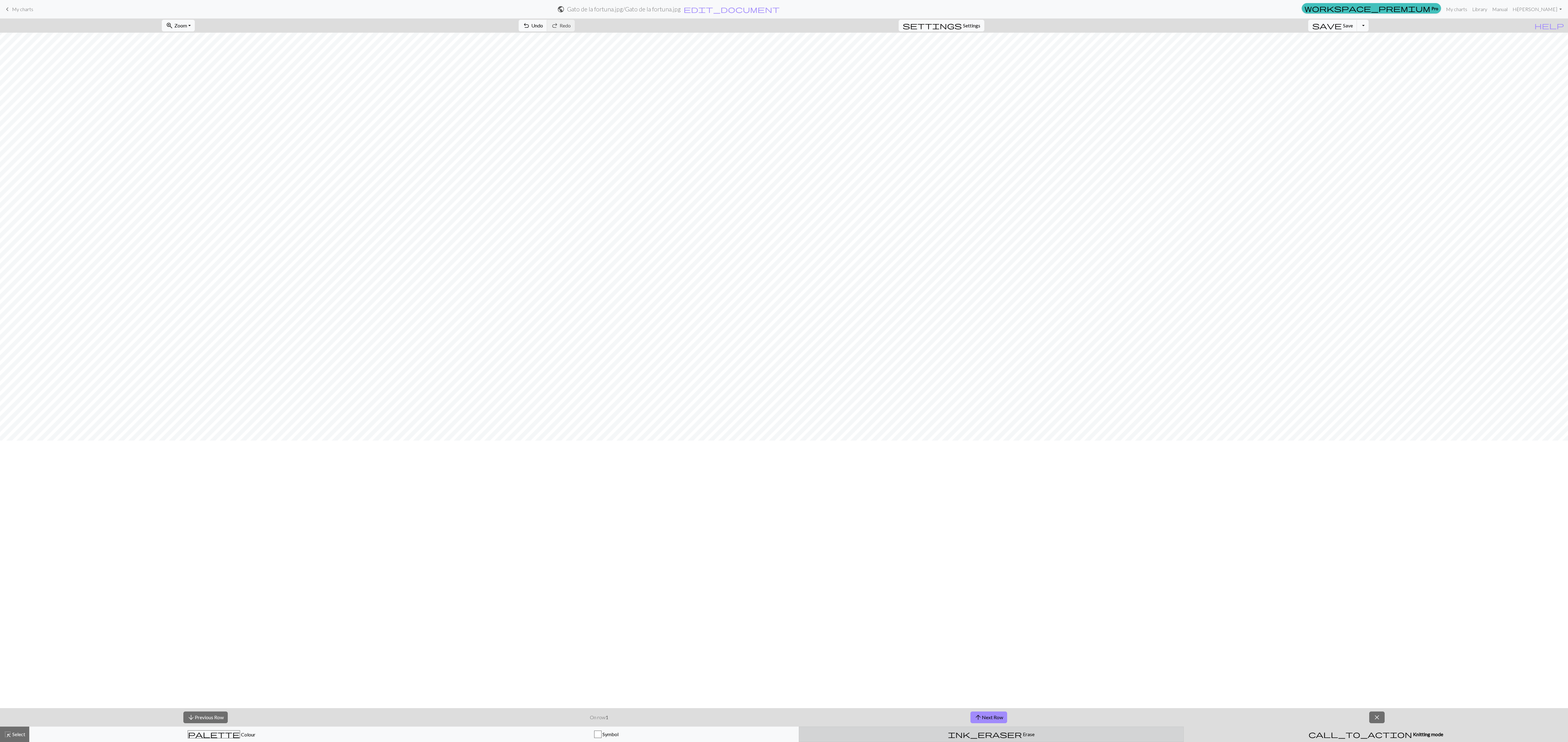
scroll to position [659, 0]
click at [391, 185] on span "arrow_upward" at bounding box center [978, 718] width 7 height 9
click at [391, 185] on button "arrow_upward Next Row" at bounding box center [989, 717] width 37 height 12
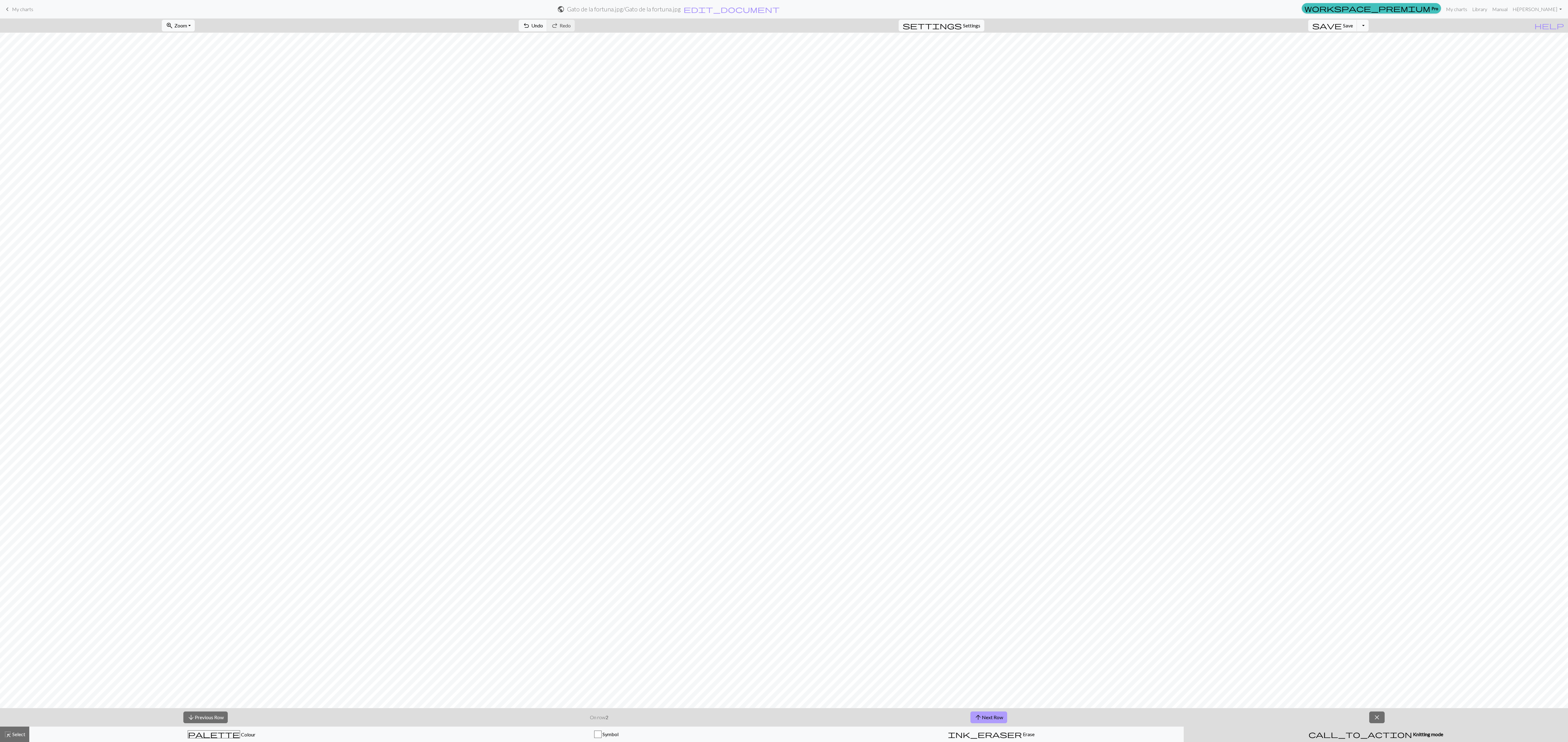
click at [391, 185] on button "arrow_upward Next Row" at bounding box center [989, 717] width 37 height 12
click at [391, 4] on link "Hi Valentina Oros" at bounding box center [1537, 9] width 54 height 12
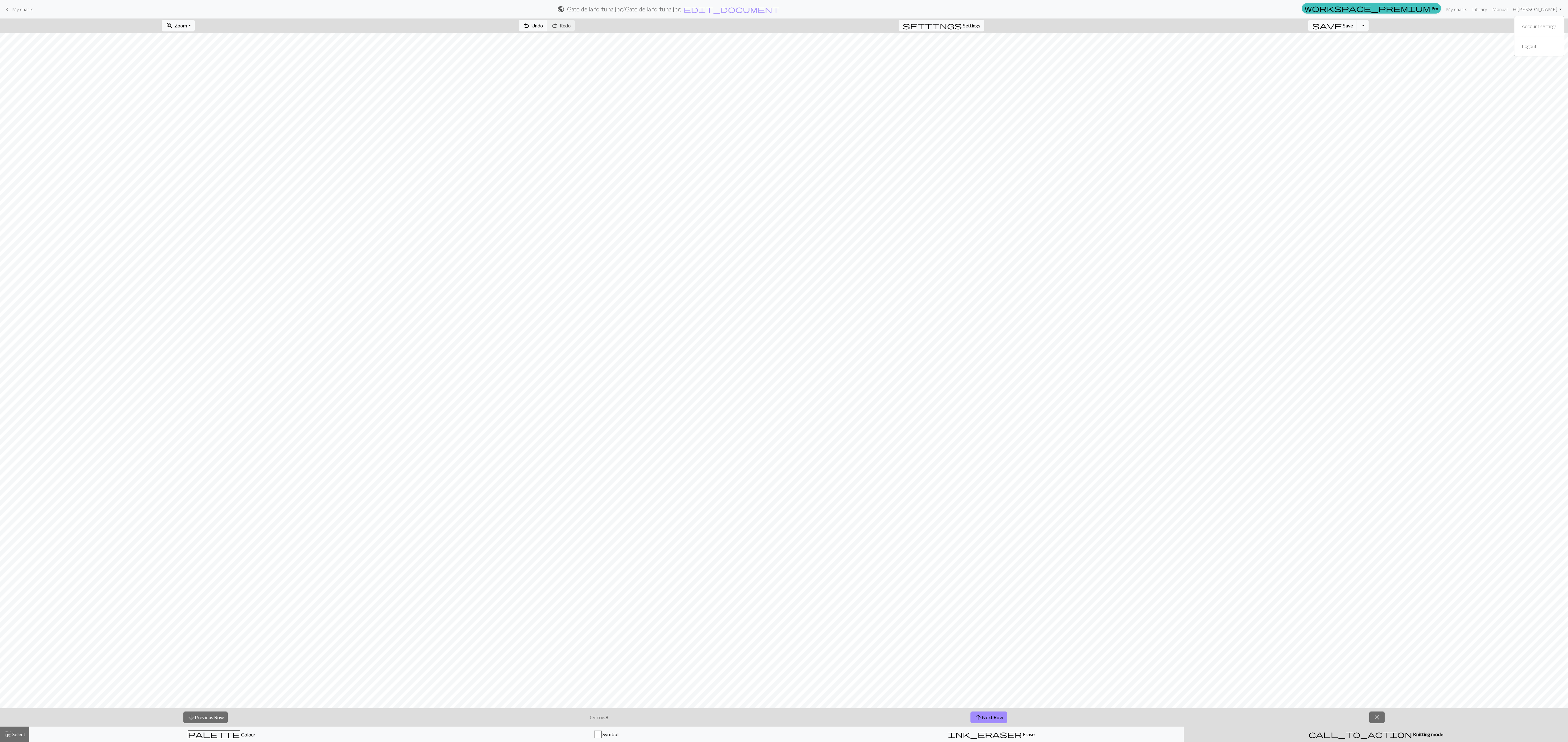
click at [391, 4] on link "Hi Valentina Oros" at bounding box center [1537, 9] width 54 height 12
